Goal: Task Accomplishment & Management: Use online tool/utility

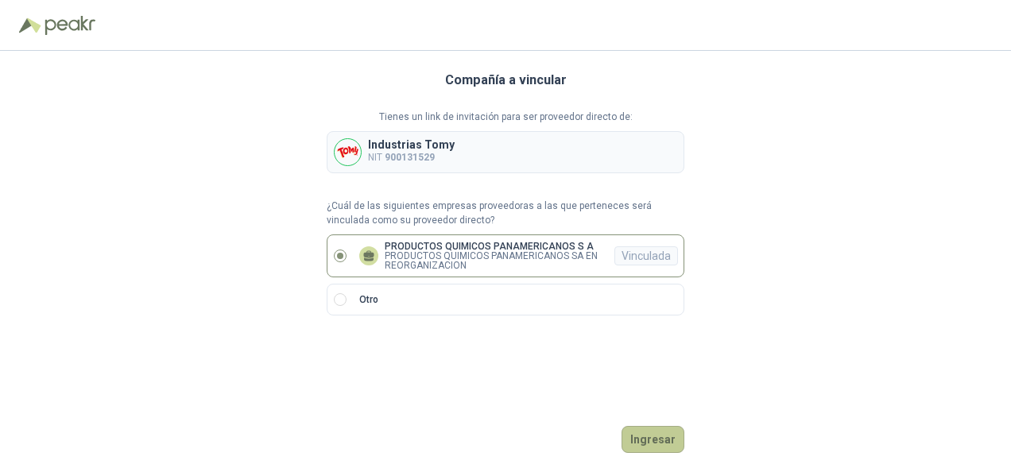
click at [663, 437] on button "Ingresar" at bounding box center [653, 439] width 63 height 27
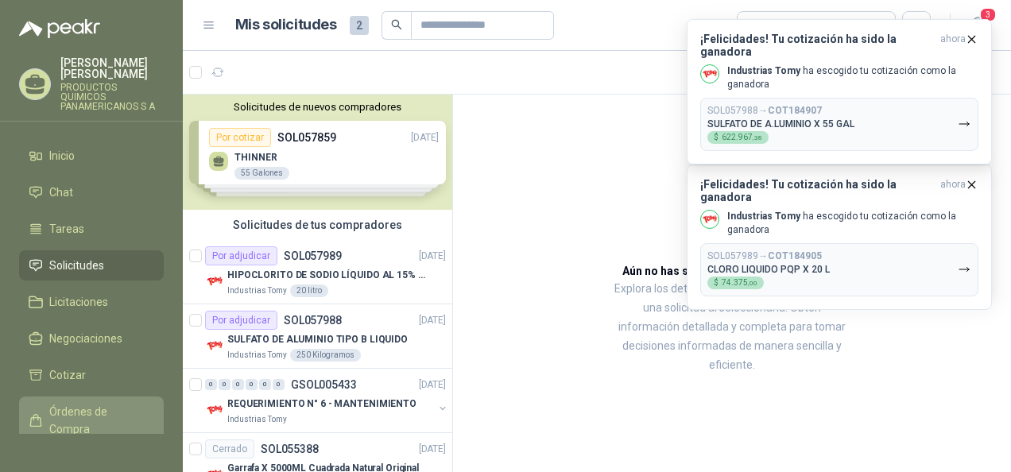
click at [83, 409] on span "Órdenes de Compra" at bounding box center [98, 420] width 99 height 35
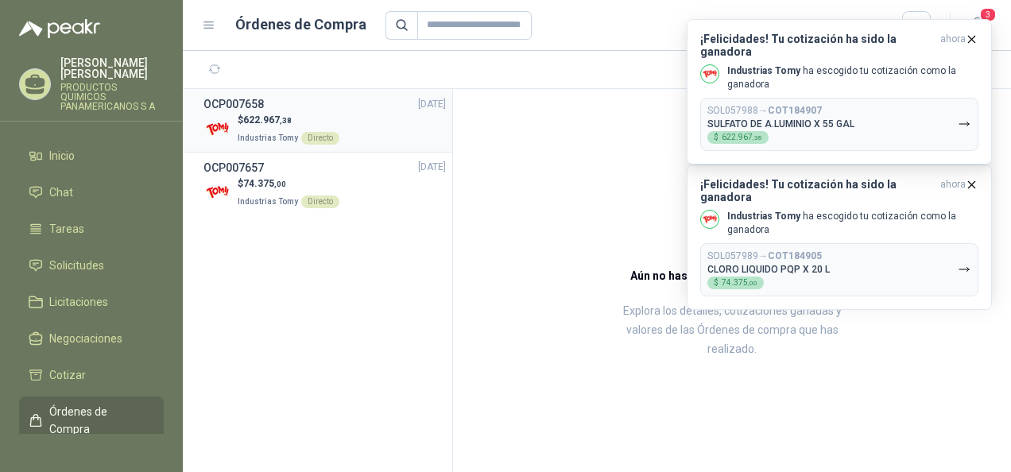
click at [312, 135] on div "Directo" at bounding box center [320, 138] width 38 height 13
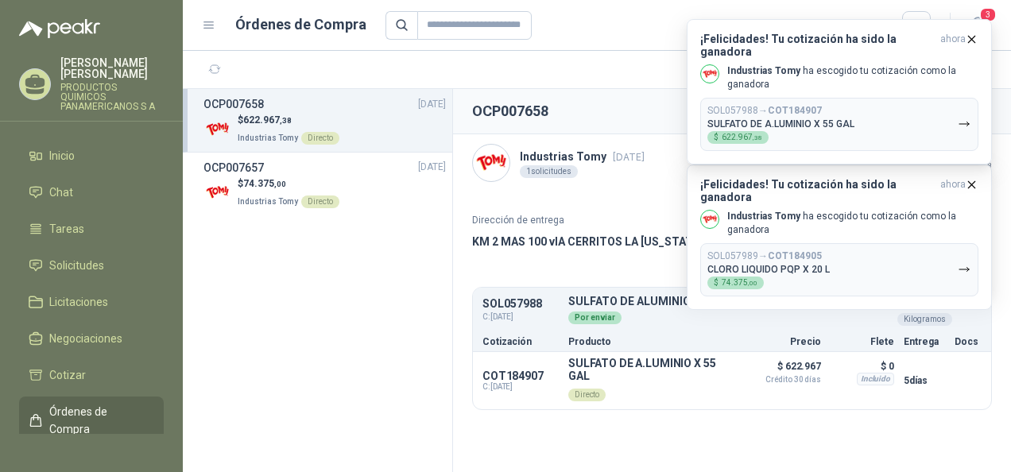
click at [773, 425] on section "OCP007658 Descargar PDF Industrias Tomy [DATE] 1 solicitudes Valor Bruto $ 523.…" at bounding box center [732, 280] width 558 height 383
click at [975, 184] on icon "button" at bounding box center [972, 185] width 14 height 14
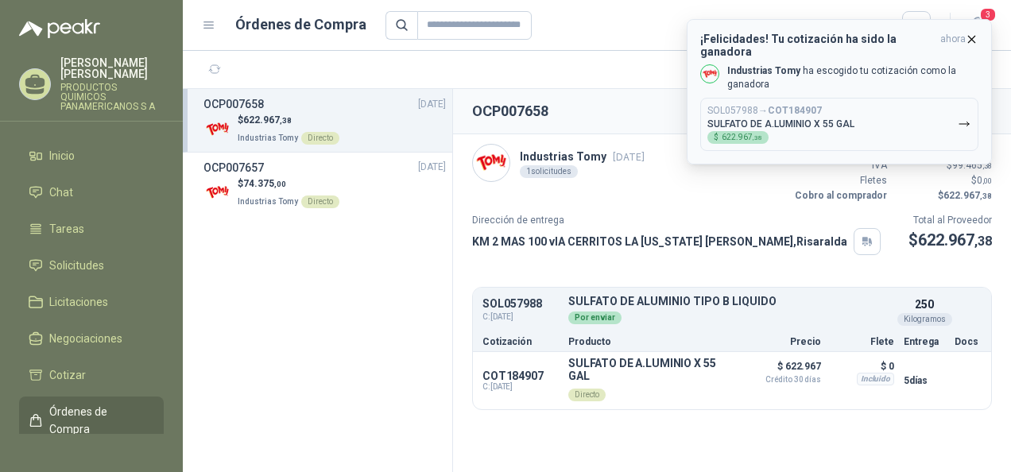
click at [970, 41] on icon "button" at bounding box center [972, 39] width 6 height 6
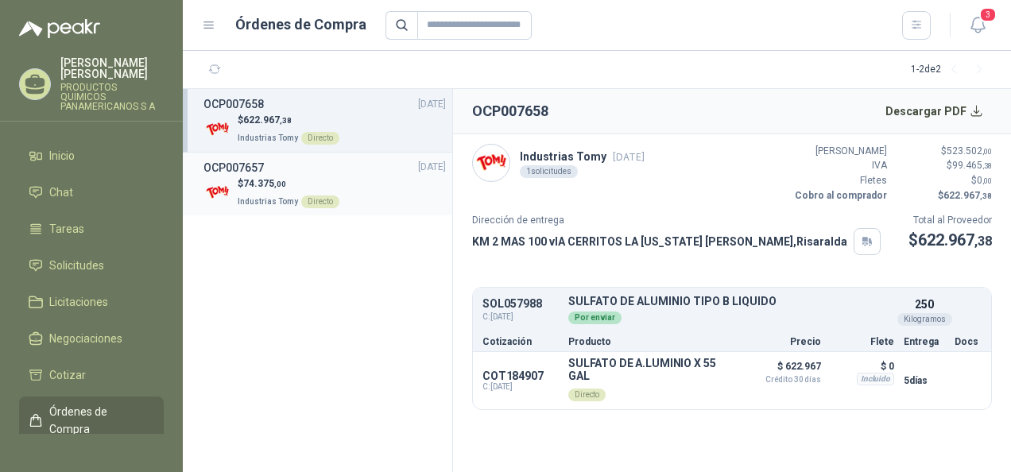
click at [242, 188] on p "$ 74.375 ,00" at bounding box center [289, 184] width 102 height 15
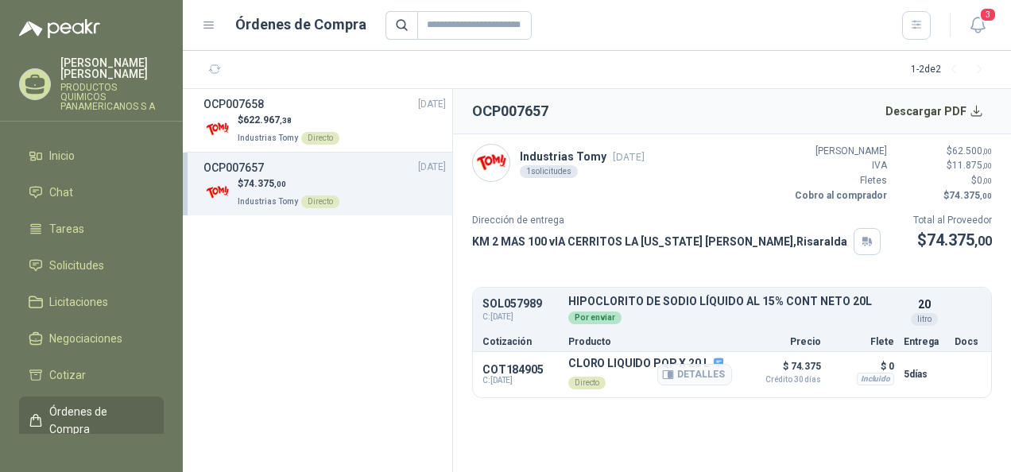
click at [577, 390] on p "Directo" at bounding box center [646, 382] width 155 height 22
click at [577, 386] on div "Directo" at bounding box center [587, 383] width 37 height 13
click at [976, 107] on button "Descargar PDF" at bounding box center [935, 111] width 116 height 32
click at [298, 131] on p "Industrias Tomy Directo" at bounding box center [289, 136] width 102 height 17
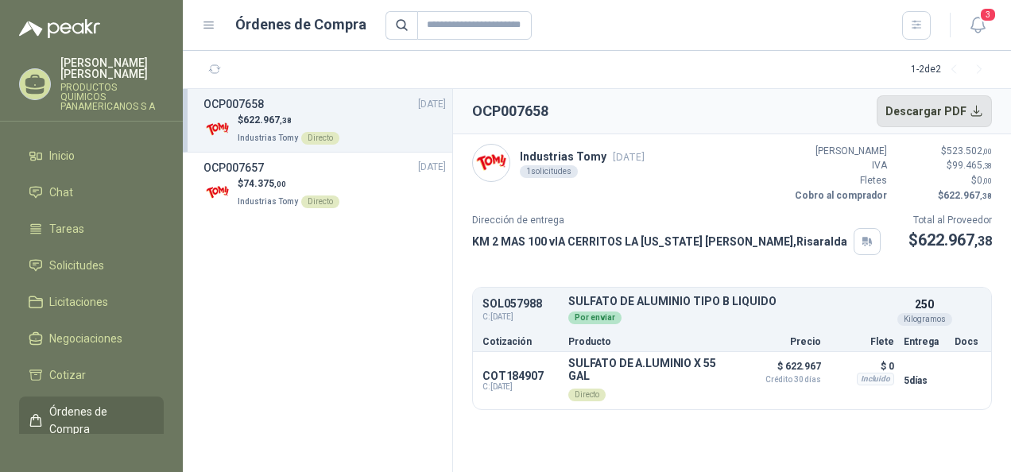
click at [944, 109] on button "Descargar PDF" at bounding box center [935, 111] width 116 height 32
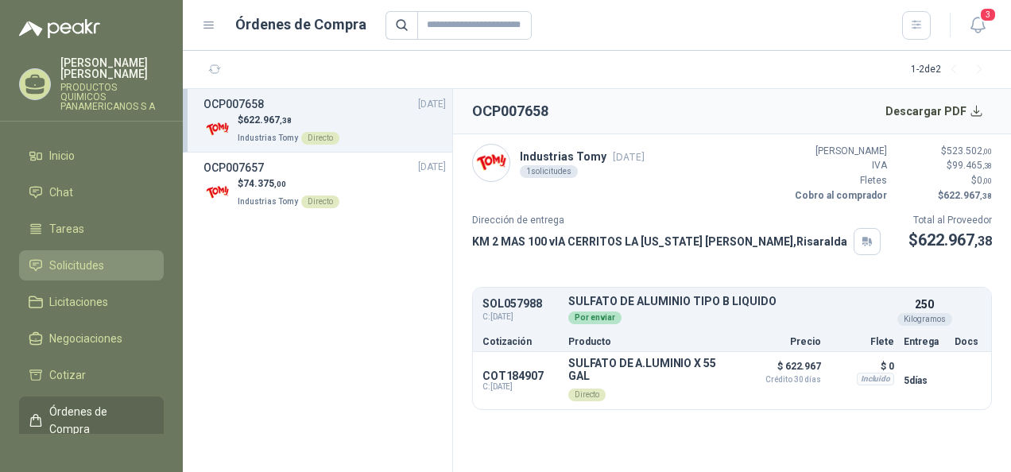
click at [100, 258] on span "Solicitudes" at bounding box center [76, 265] width 55 height 17
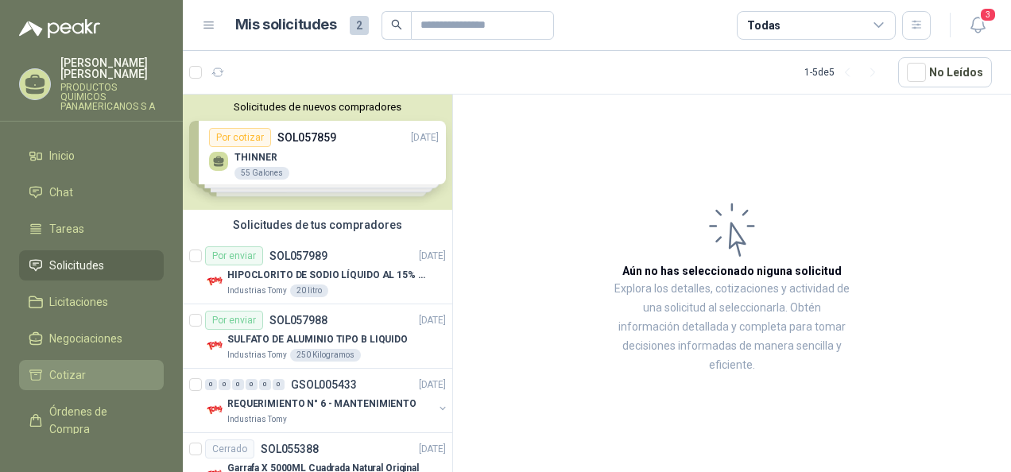
click at [83, 372] on span "Cotizar" at bounding box center [67, 375] width 37 height 17
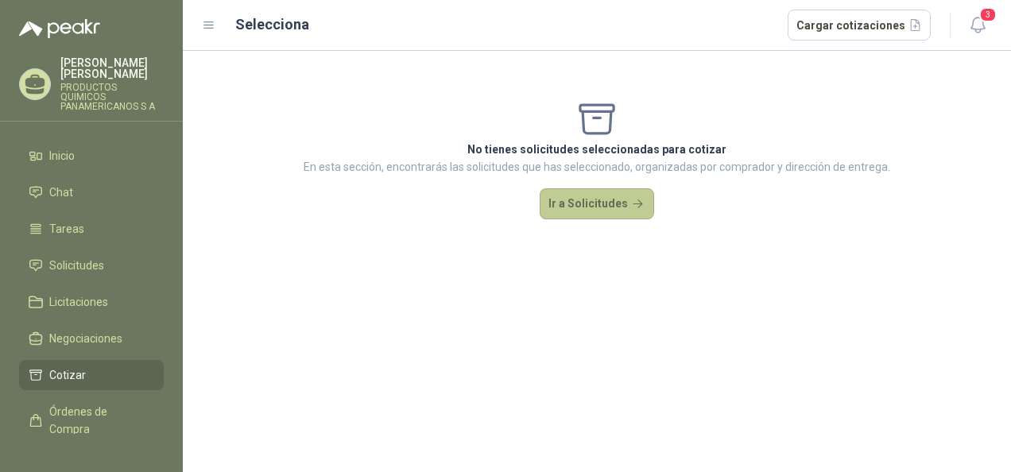
click at [573, 205] on button "Ir a Solicitudes" at bounding box center [597, 204] width 115 height 32
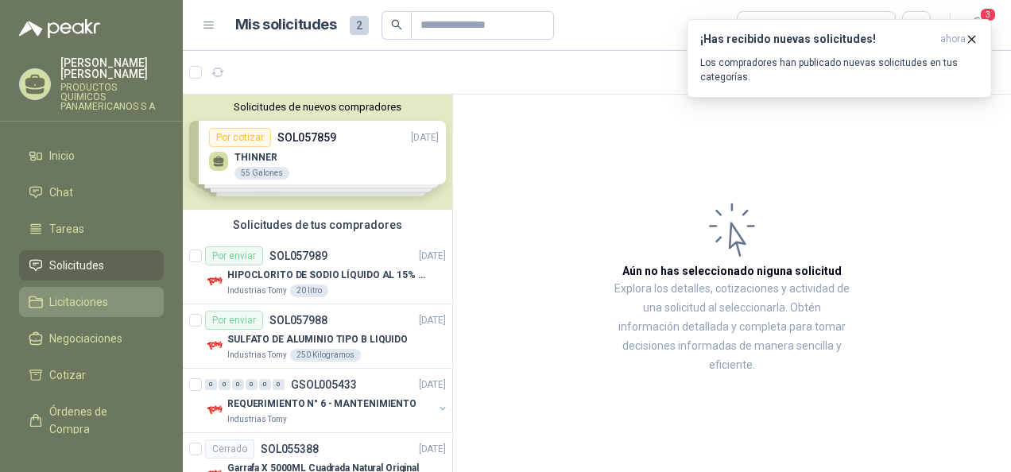
click at [72, 306] on span "Licitaciones" at bounding box center [78, 301] width 59 height 17
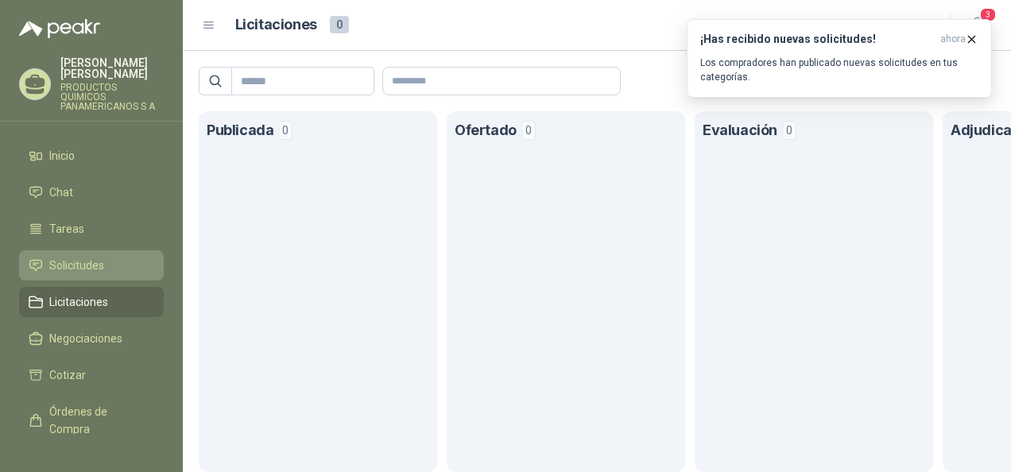
click at [83, 261] on span "Solicitudes" at bounding box center [76, 265] width 55 height 17
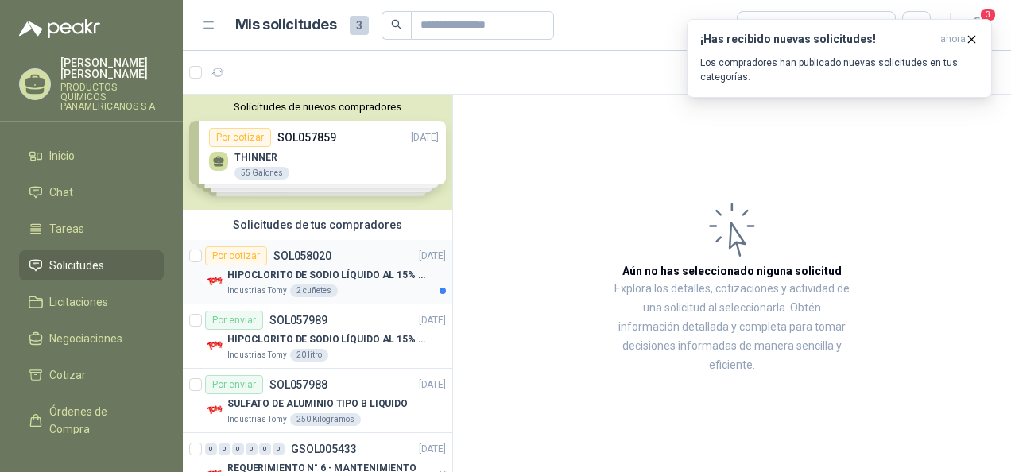
click at [302, 254] on p "SOL058020" at bounding box center [303, 255] width 58 height 11
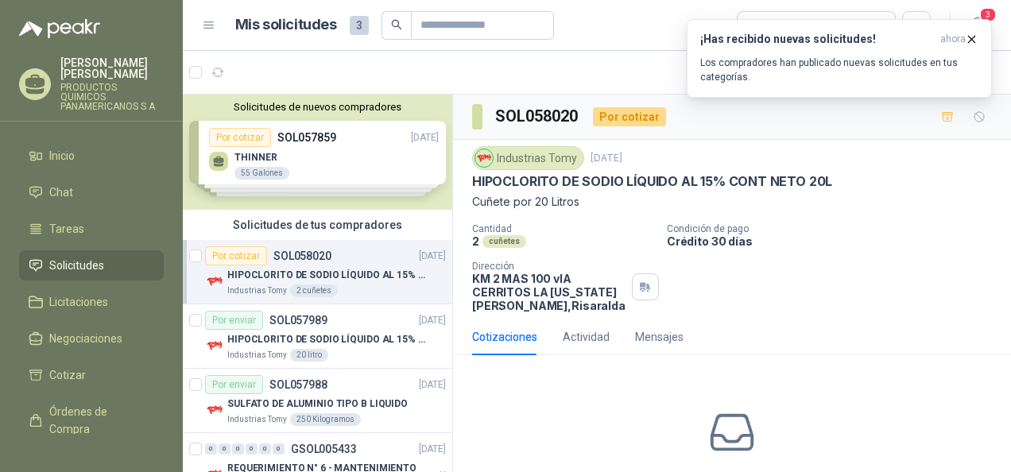
scroll to position [92, 0]
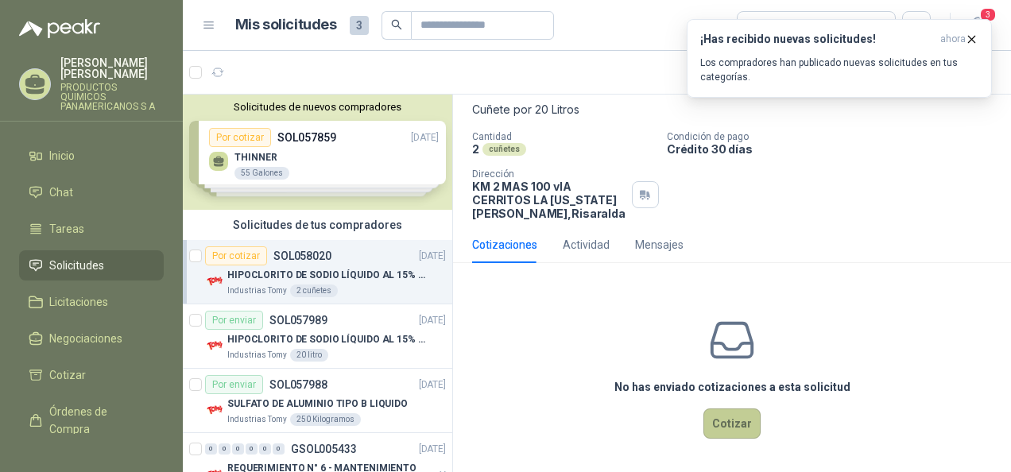
click at [708, 420] on button "Cotizar" at bounding box center [732, 424] width 57 height 30
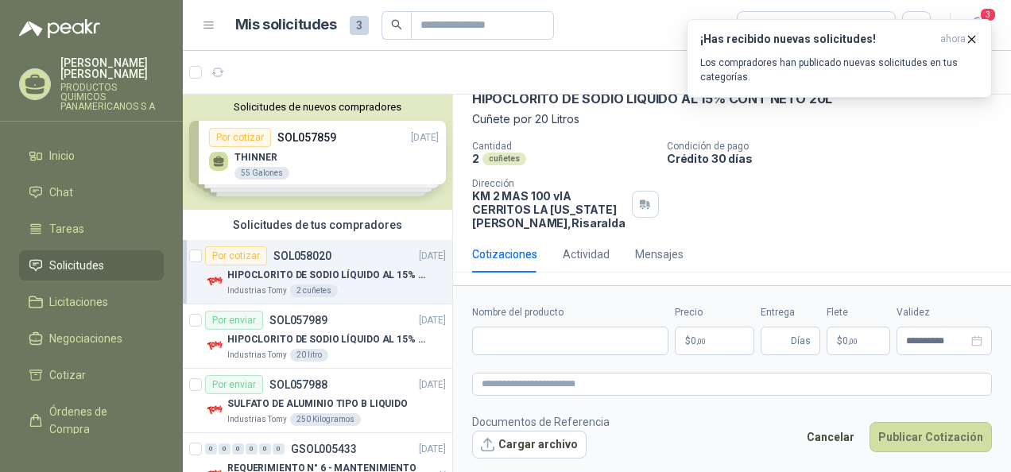
scroll to position [81, 0]
click at [574, 342] on input "Nombre del producto" at bounding box center [570, 341] width 196 height 29
type input "**********"
click at [693, 337] on span "0 ,00" at bounding box center [698, 341] width 15 height 10
click at [976, 36] on icon "button" at bounding box center [972, 40] width 14 height 14
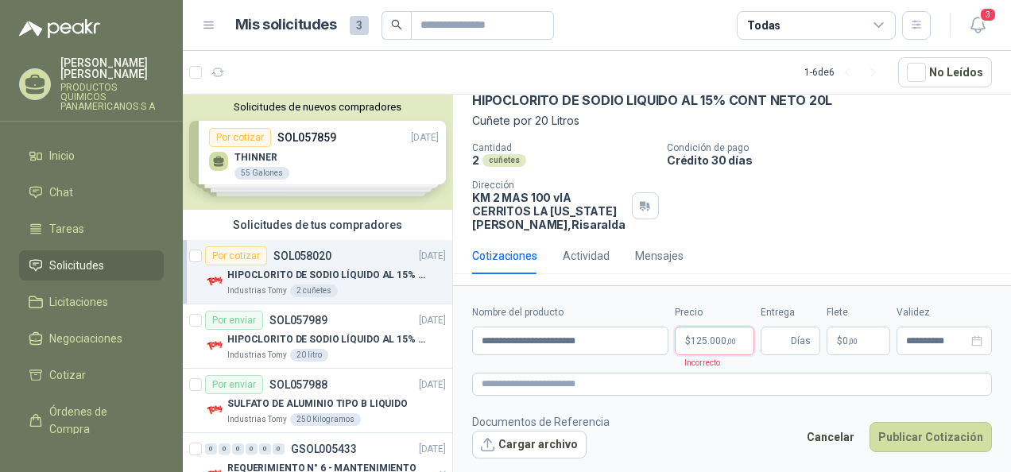
click at [723, 344] on span "125.000 ,00" at bounding box center [713, 341] width 45 height 10
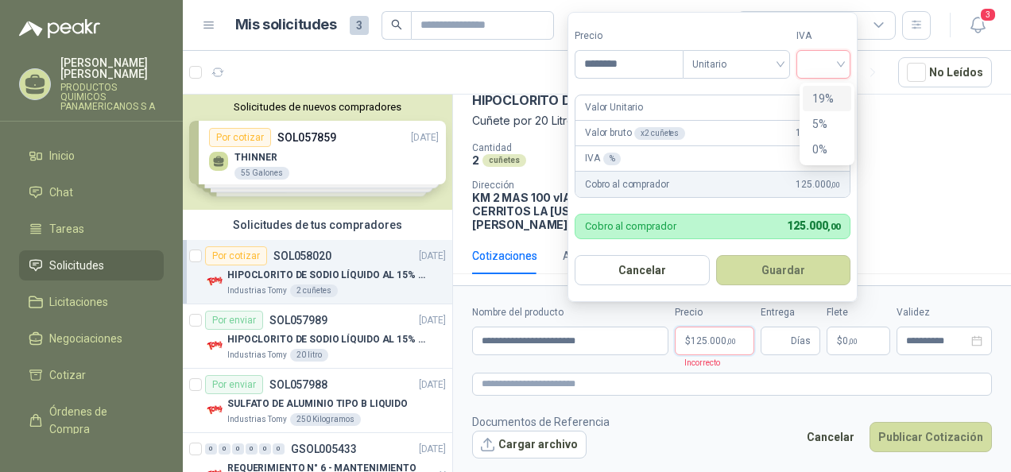
click at [841, 62] on input "search" at bounding box center [823, 63] width 35 height 24
click at [827, 99] on div "19%" at bounding box center [827, 98] width 29 height 17
click at [847, 70] on div "19%" at bounding box center [827, 64] width 55 height 29
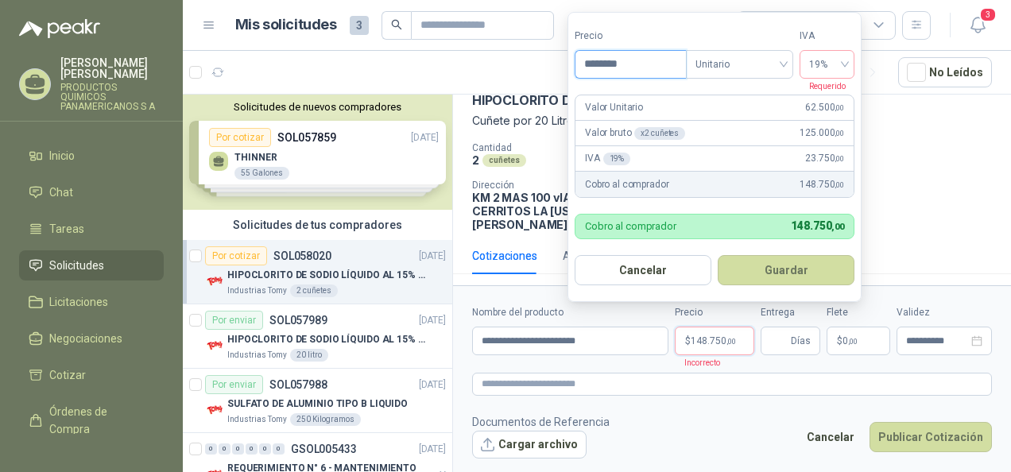
click at [671, 63] on input "********" at bounding box center [631, 64] width 111 height 27
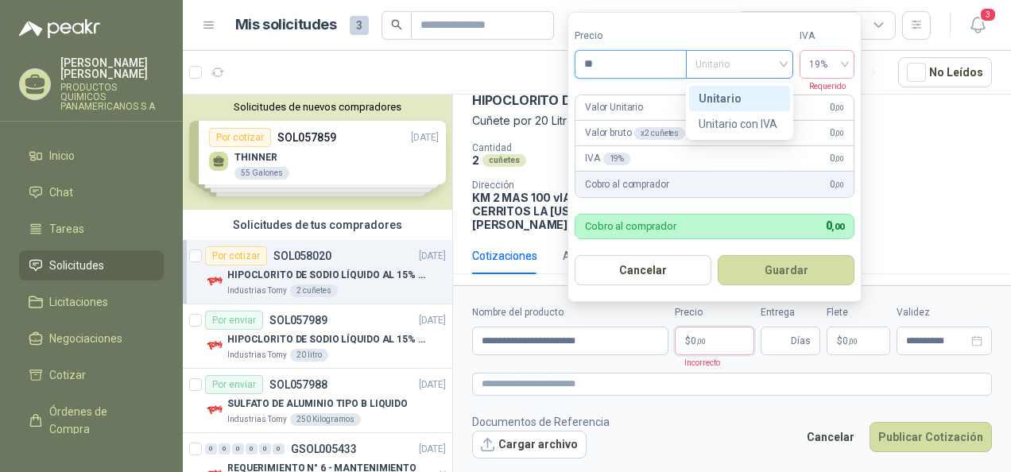
click at [786, 59] on div "Unitario" at bounding box center [739, 64] width 107 height 29
click at [725, 95] on div "Unitario" at bounding box center [740, 98] width 82 height 17
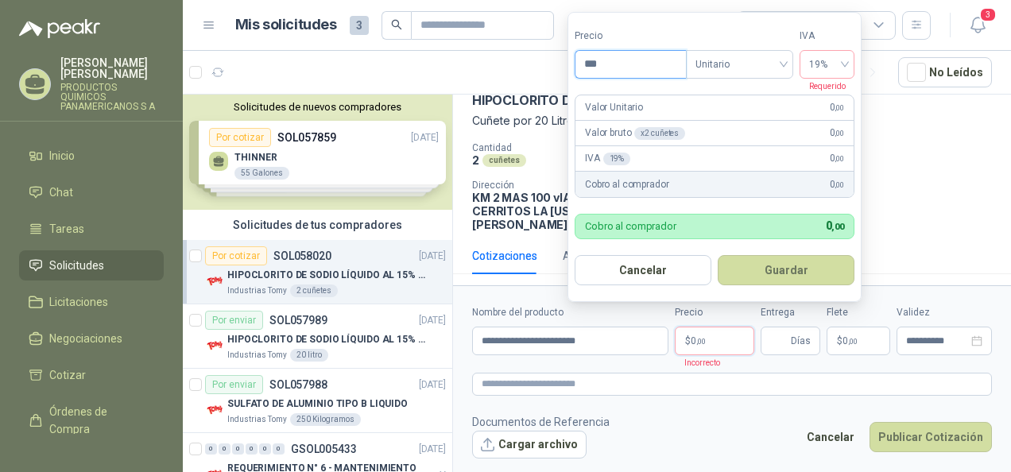
click at [613, 65] on input "***" at bounding box center [631, 64] width 111 height 27
type input "********"
click at [714, 92] on form "Precio ******** Tipo Unitario IVA 19% Requerido Valor Unitario 62.500 ,00 Valor…" at bounding box center [715, 157] width 294 height 290
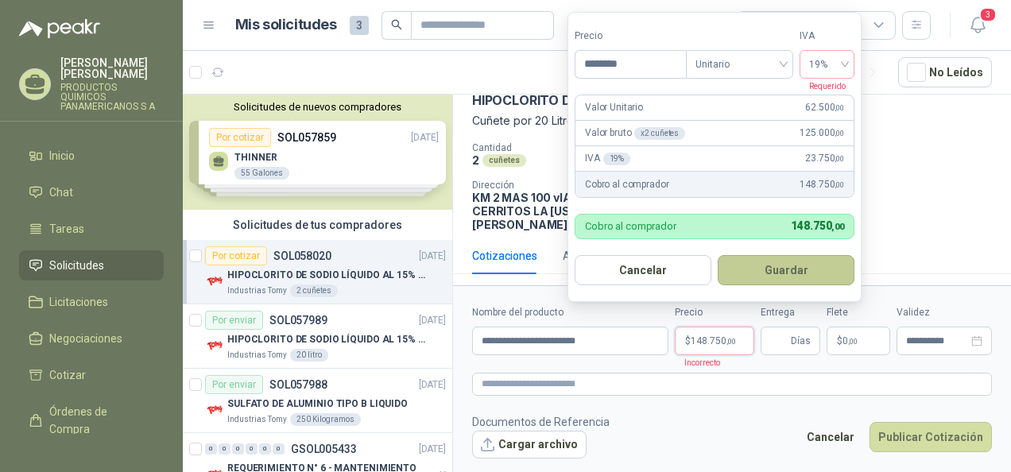
click at [780, 265] on button "Guardar" at bounding box center [786, 270] width 137 height 30
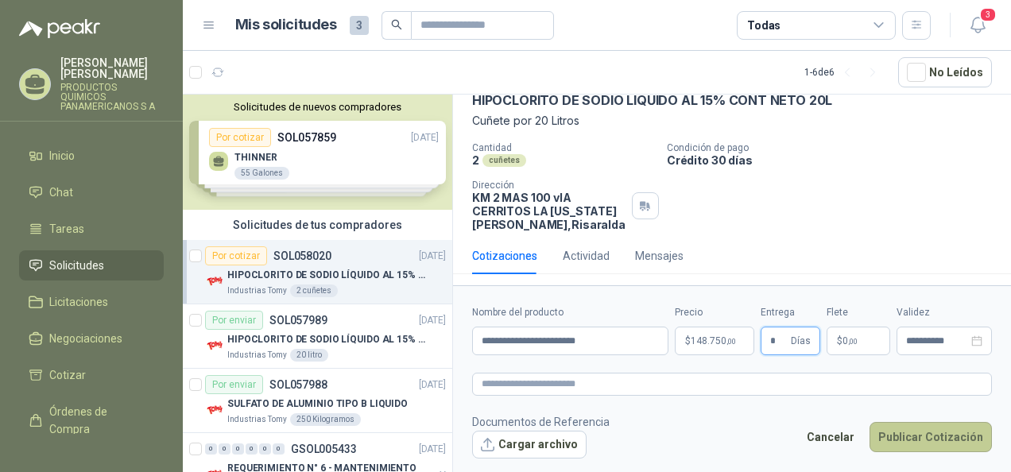
type input "*"
click at [920, 434] on button "Publicar Cotización" at bounding box center [931, 437] width 122 height 30
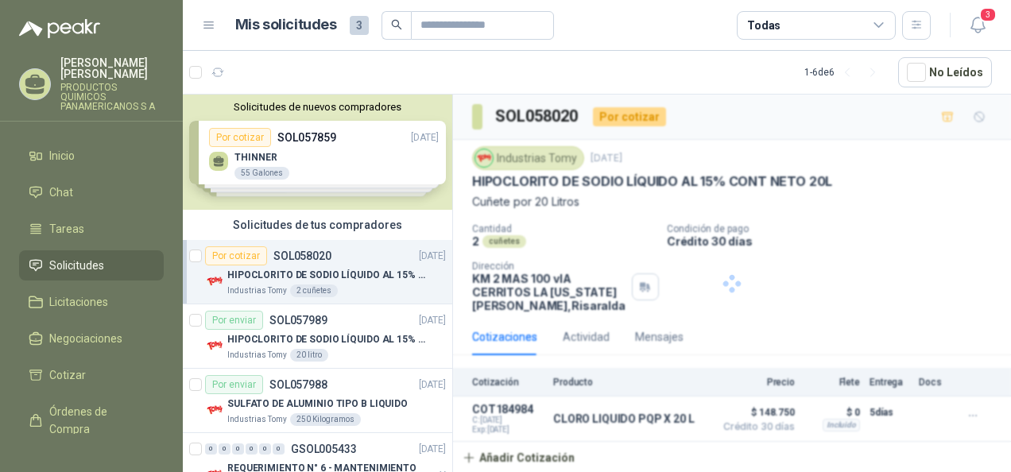
scroll to position [0, 0]
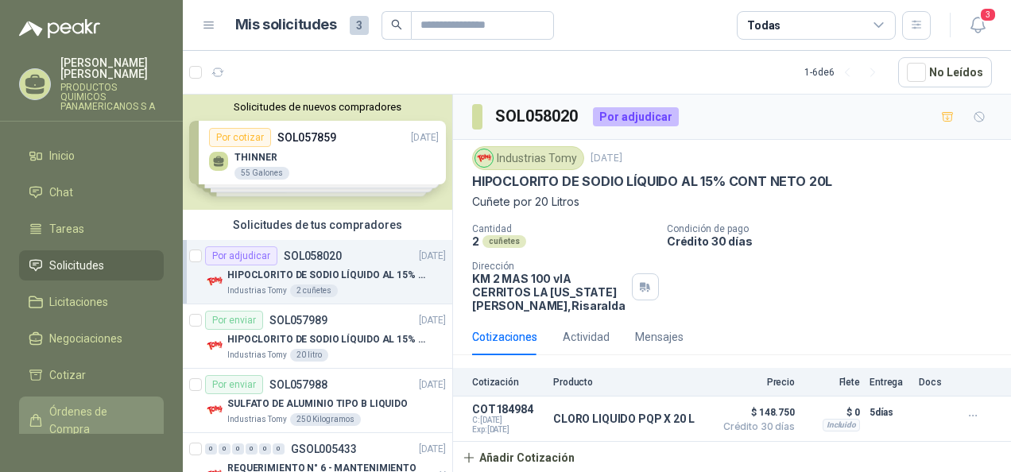
click at [68, 413] on span "Órdenes de Compra" at bounding box center [98, 420] width 99 height 35
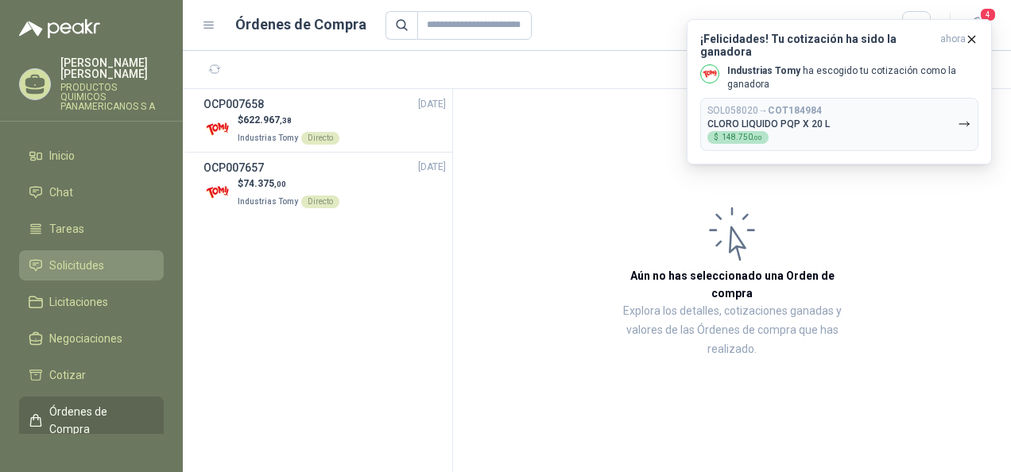
click at [86, 268] on span "Solicitudes" at bounding box center [76, 265] width 55 height 17
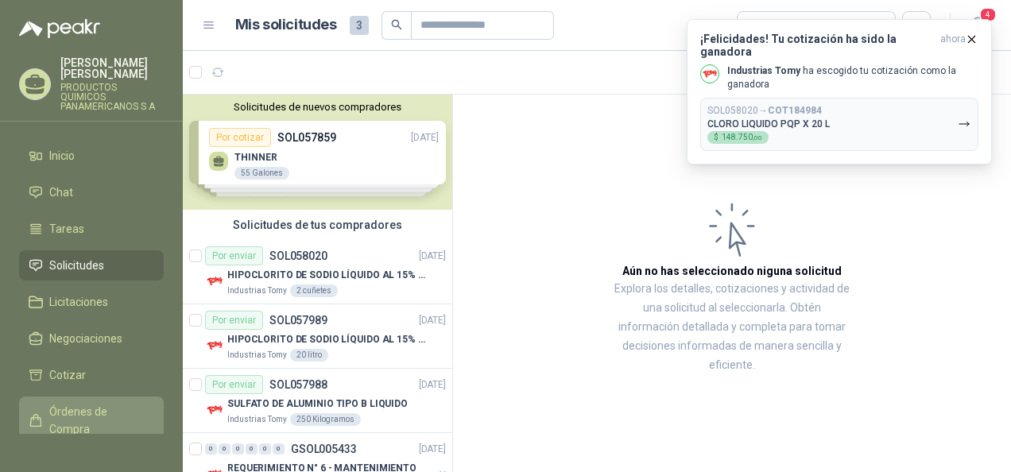
click at [87, 410] on span "Órdenes de Compra" at bounding box center [98, 420] width 99 height 35
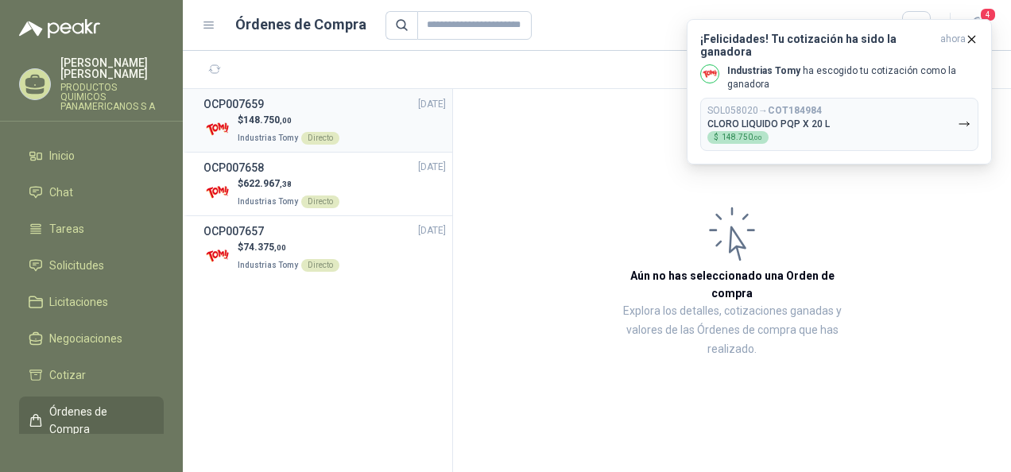
click at [277, 120] on span "148.750 ,00" at bounding box center [267, 120] width 49 height 11
